Goal: Information Seeking & Learning: Learn about a topic

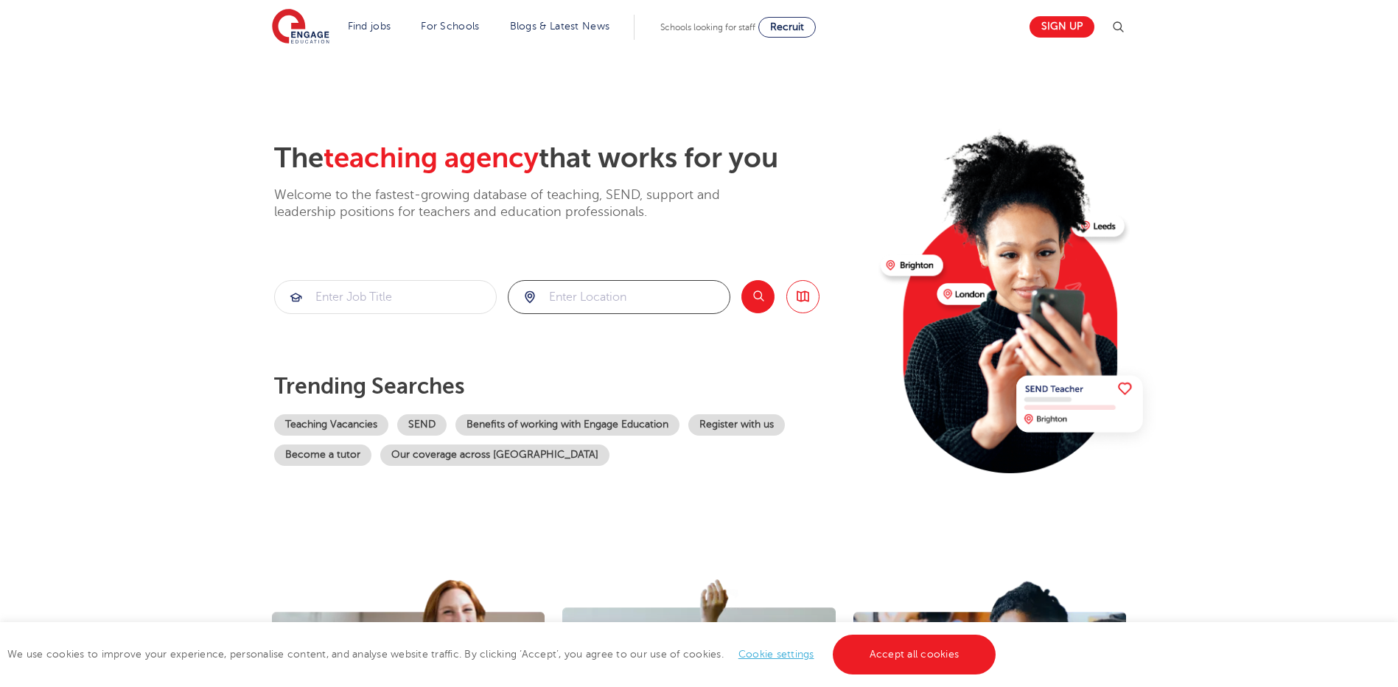
click at [572, 300] on input "search" at bounding box center [619, 297] width 221 height 32
type input "leeds"
click button "Submit" at bounding box center [0, 0] width 0 height 0
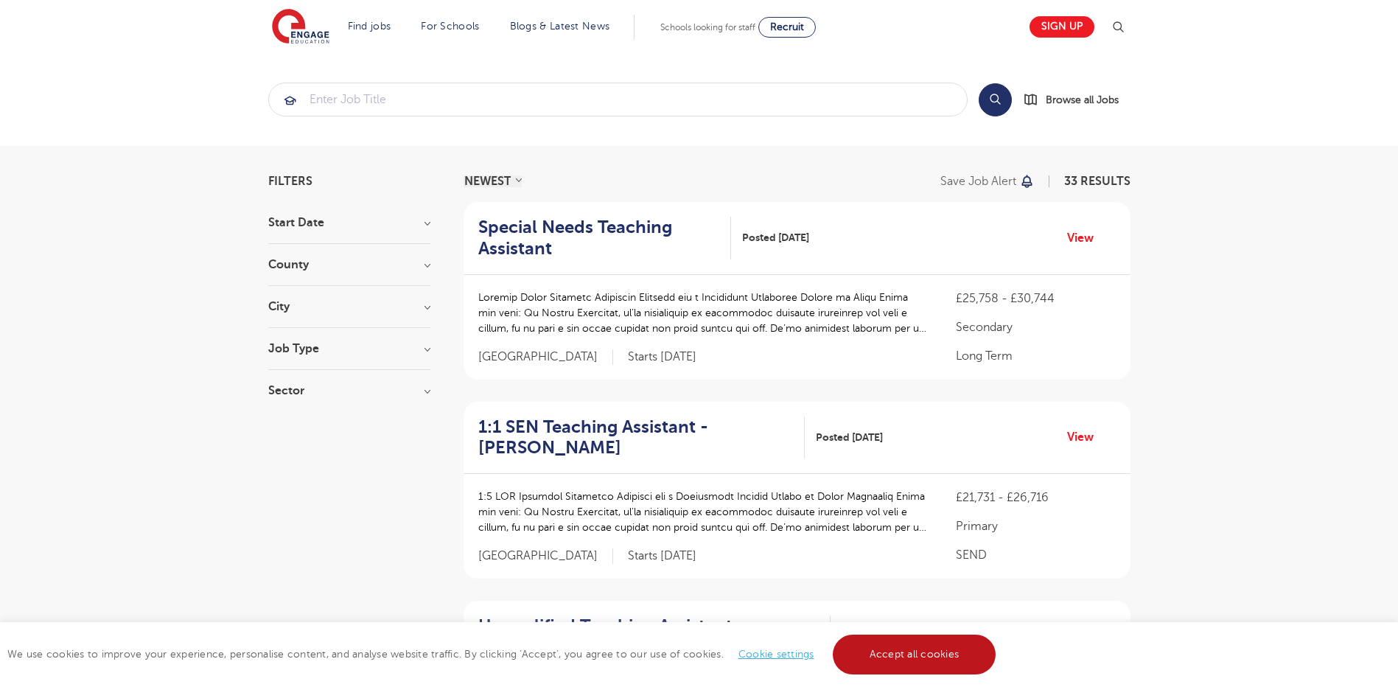
click at [897, 660] on link "Accept all cookies" at bounding box center [915, 655] width 164 height 40
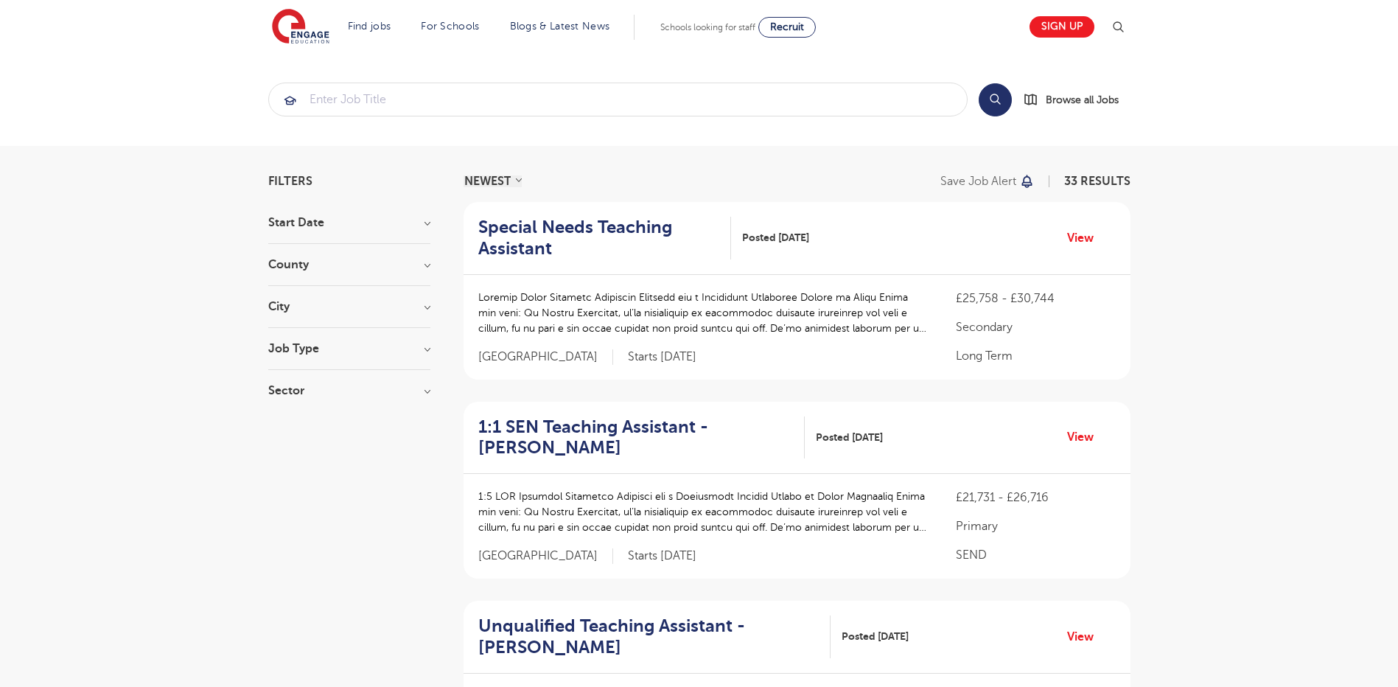
scroll to position [74, 0]
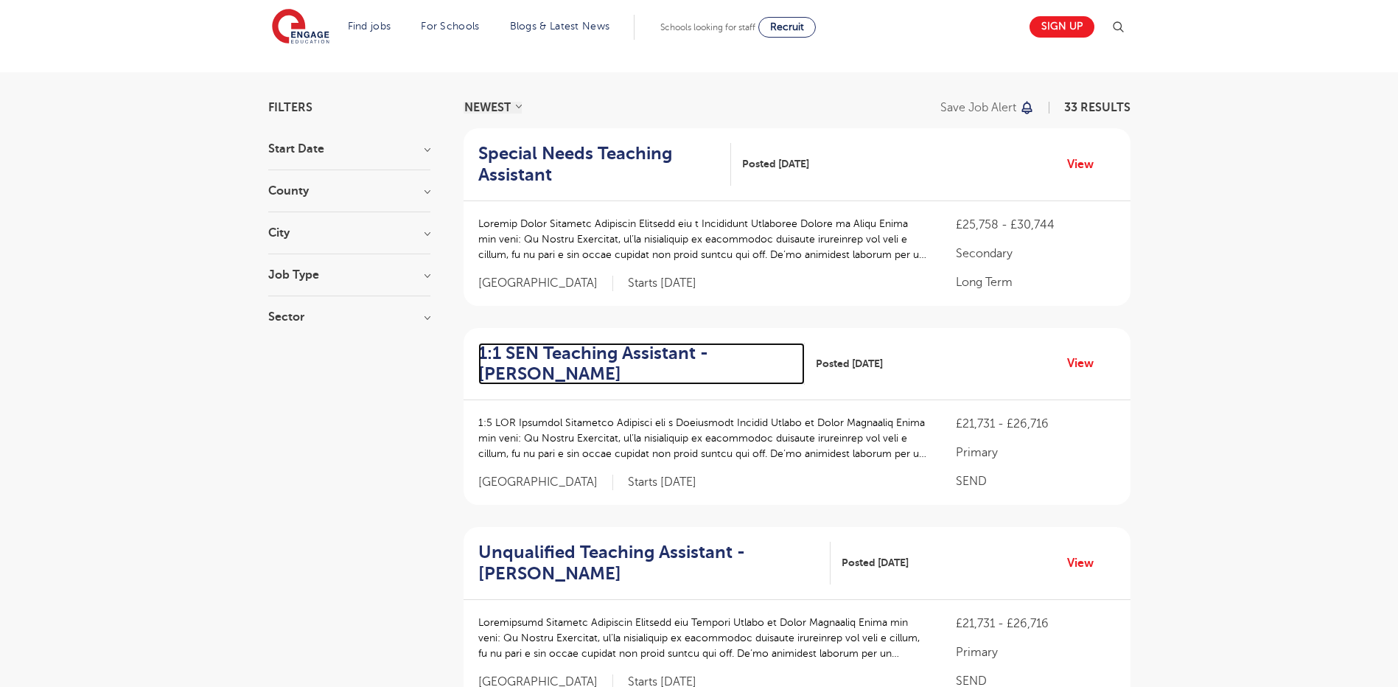
click at [607, 354] on h2 "1:1 SEN Teaching Assistant - Wakefield" at bounding box center [635, 364] width 315 height 43
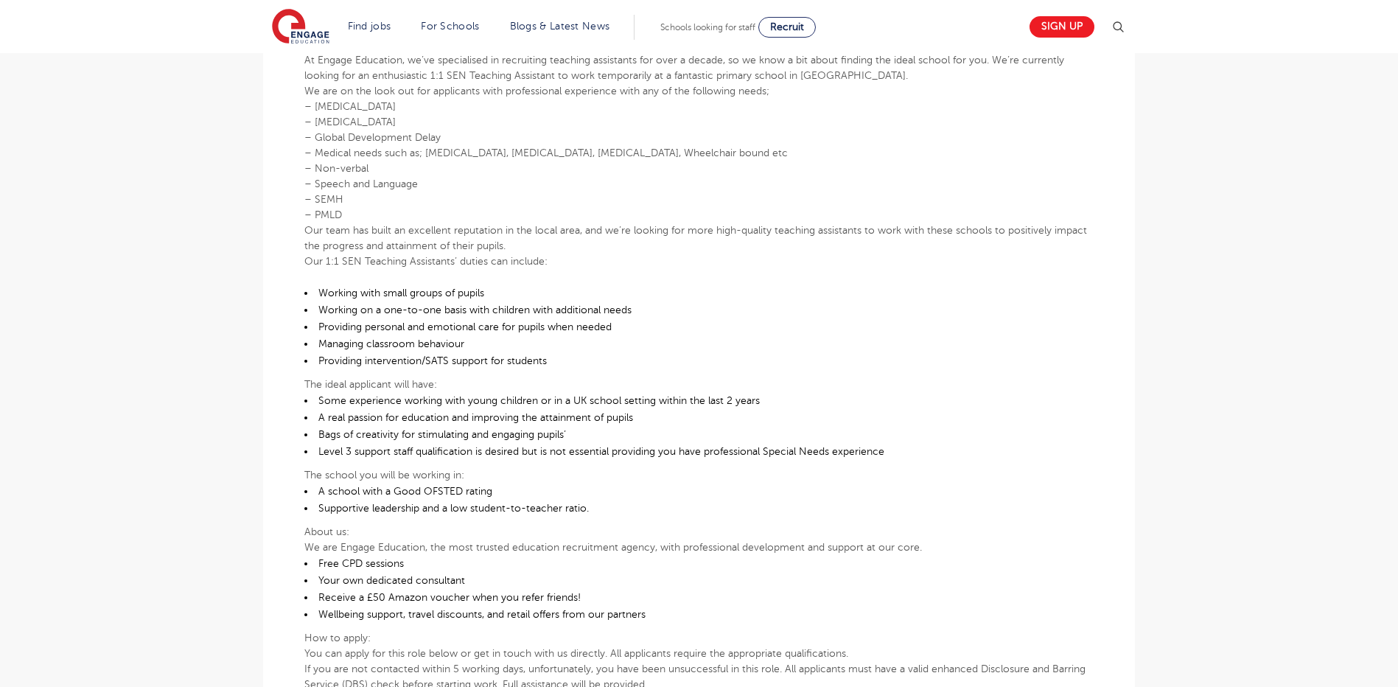
scroll to position [516, 0]
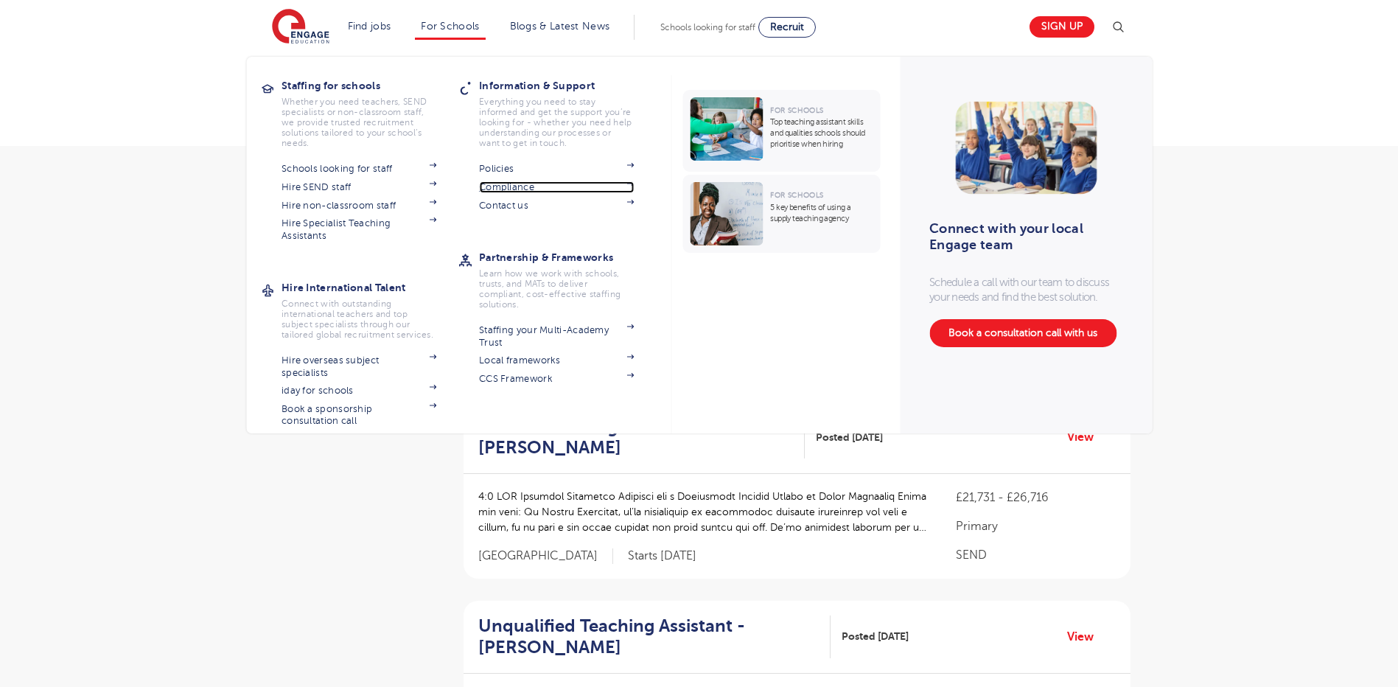
click at [526, 186] on link "Compliance" at bounding box center [556, 187] width 155 height 12
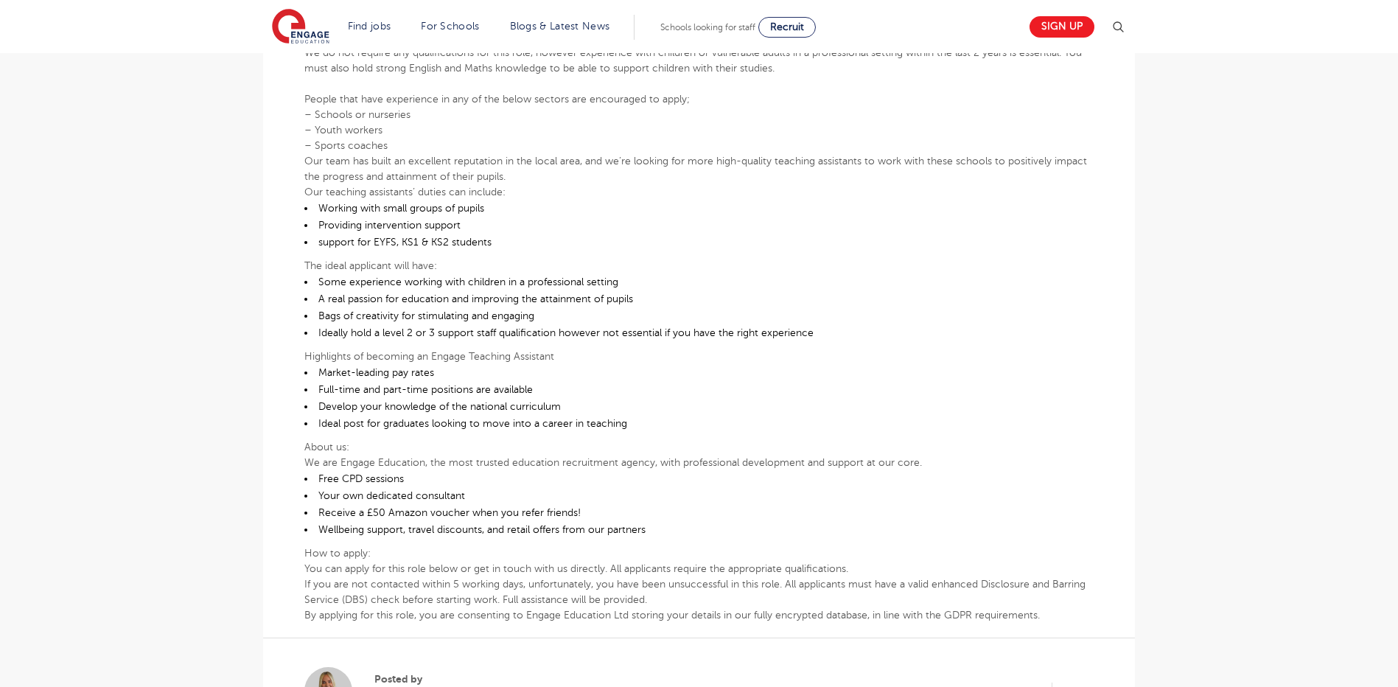
scroll to position [590, 0]
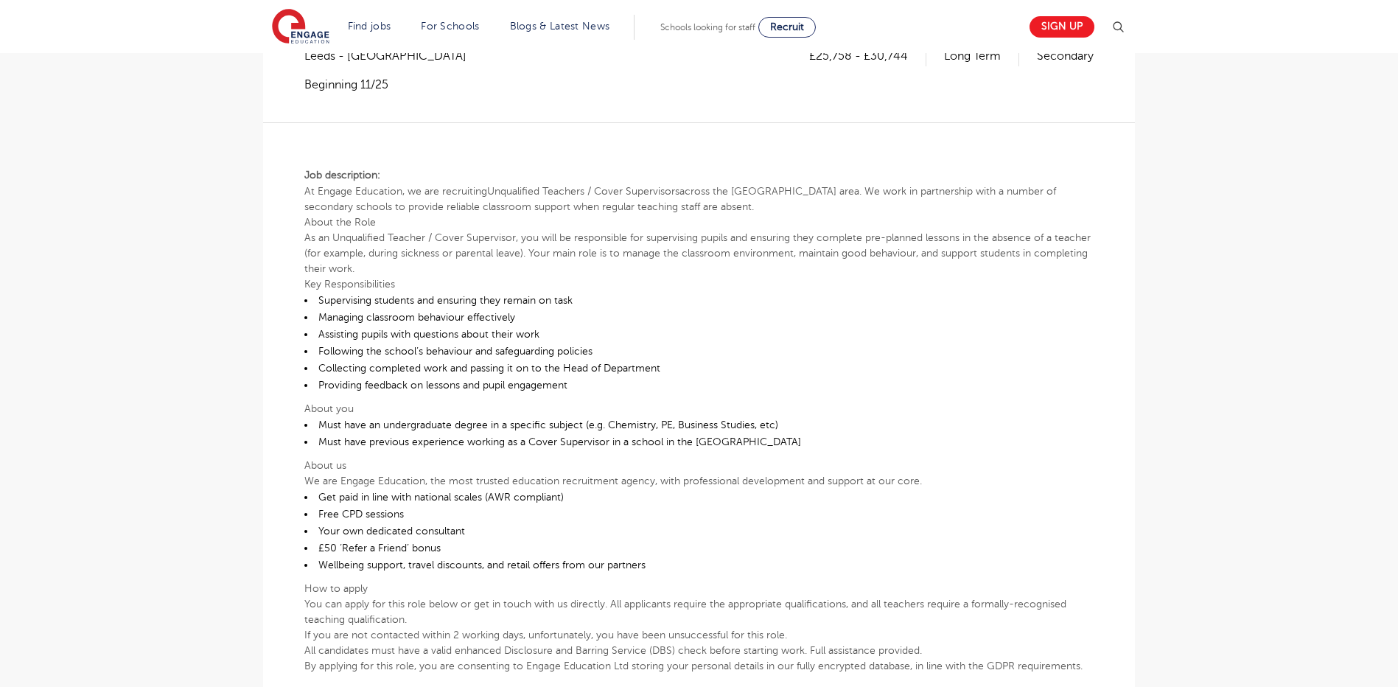
scroll to position [295, 0]
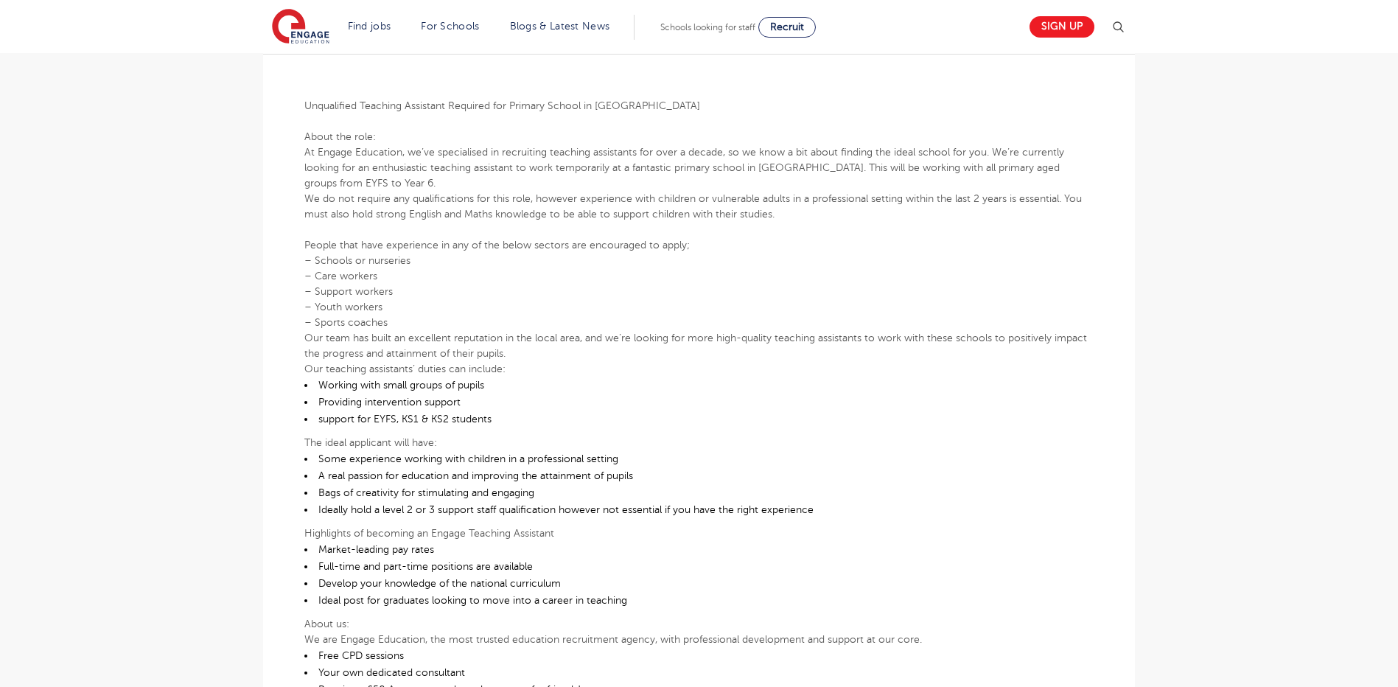
scroll to position [442, 0]
